Goal: Find specific page/section: Find specific page/section

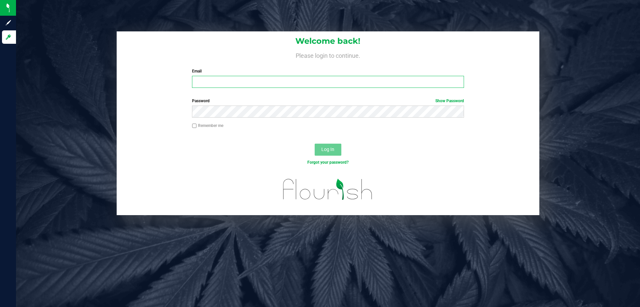
click at [380, 79] on input "Email" at bounding box center [328, 82] width 272 height 12
type input "[EMAIL_ADDRESS][DOMAIN_NAME]"
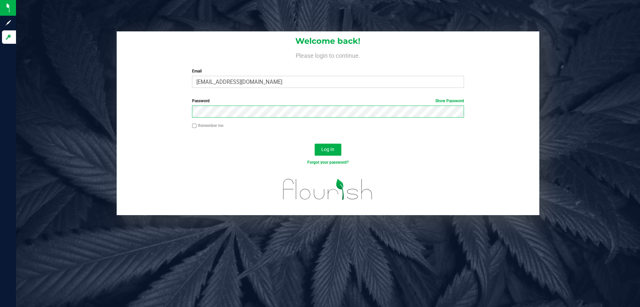
click at [315, 143] on button "Log In" at bounding box center [328, 149] width 27 height 12
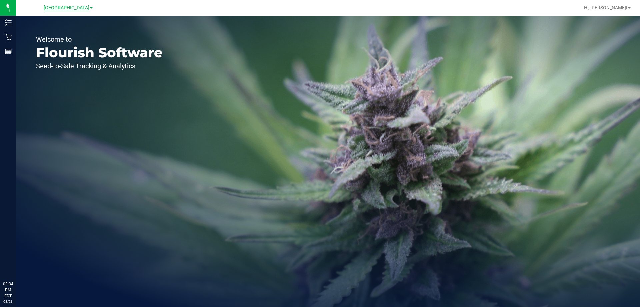
click at [60, 6] on span "[GEOGRAPHIC_DATA]" at bounding box center [67, 8] width 46 height 6
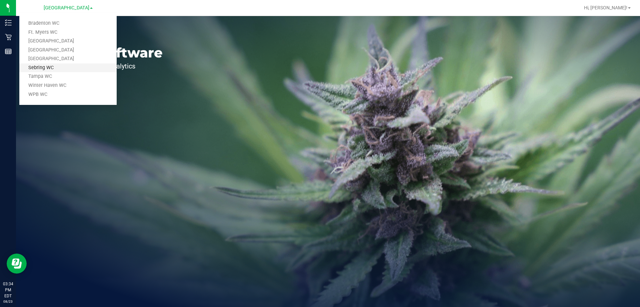
click at [42, 66] on link "Sebring WC" at bounding box center [67, 67] width 97 height 9
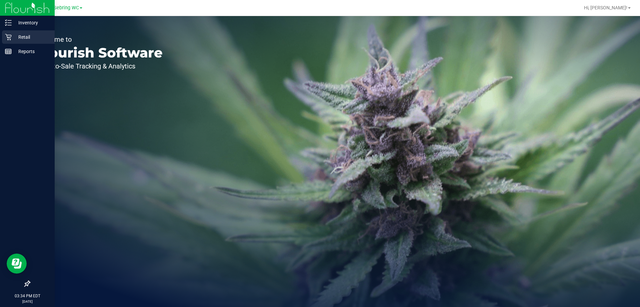
click at [4, 37] on div "Retail" at bounding box center [28, 36] width 53 height 13
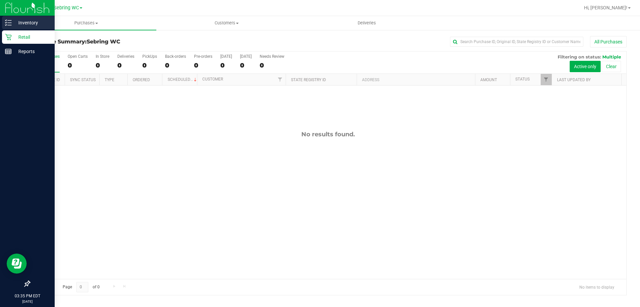
click at [14, 25] on p "Inventory" at bounding box center [32, 23] width 40 height 8
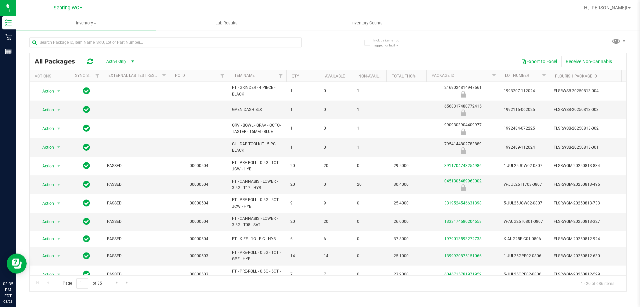
click at [264, 76] on th "Item Name" at bounding box center [257, 76] width 58 height 12
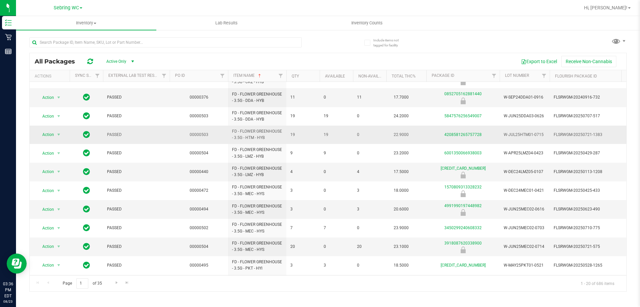
scroll to position [167, 0]
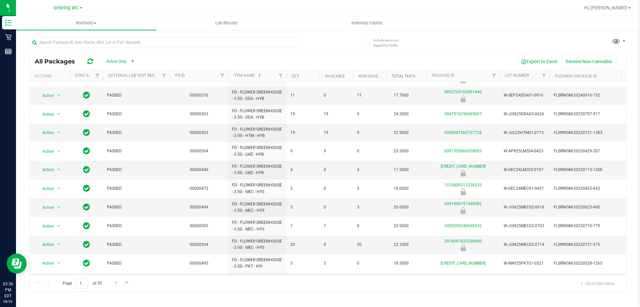
click at [401, 76] on link "Total THC%" at bounding box center [404, 76] width 24 height 5
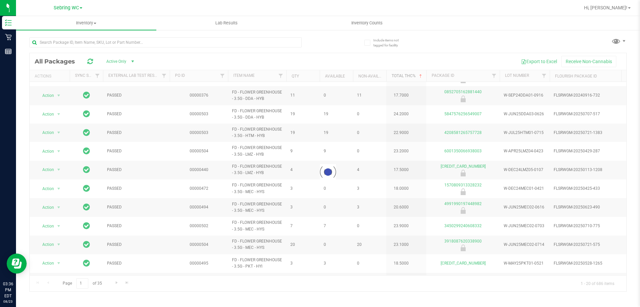
scroll to position [0, 0]
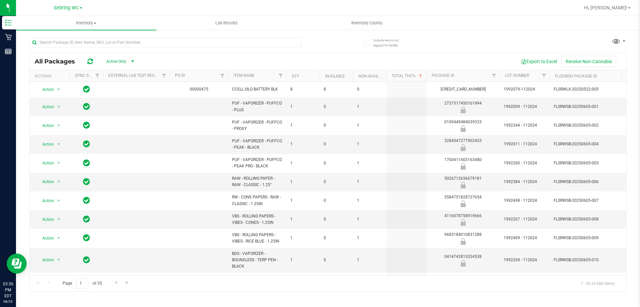
click at [399, 78] on th "Total THC%" at bounding box center [407, 76] width 40 height 12
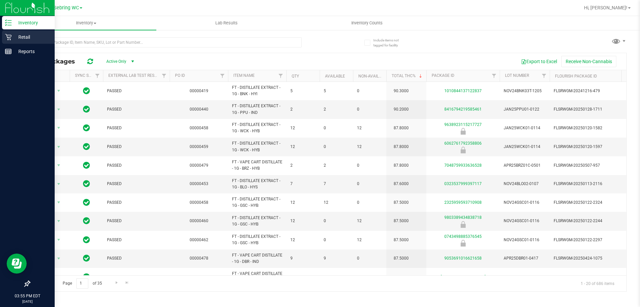
click at [3, 40] on div "Retail" at bounding box center [28, 36] width 53 height 13
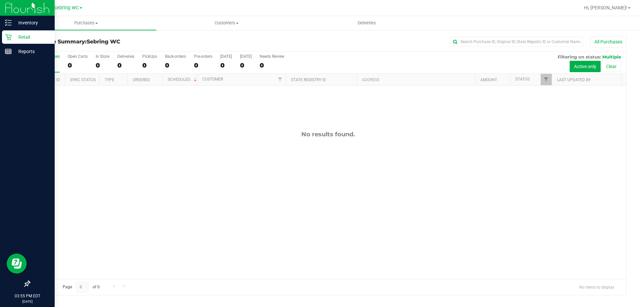
click at [297, 138] on div "No results found." at bounding box center [328, 204] width 597 height 238
